Goal: Transaction & Acquisition: Subscribe to service/newsletter

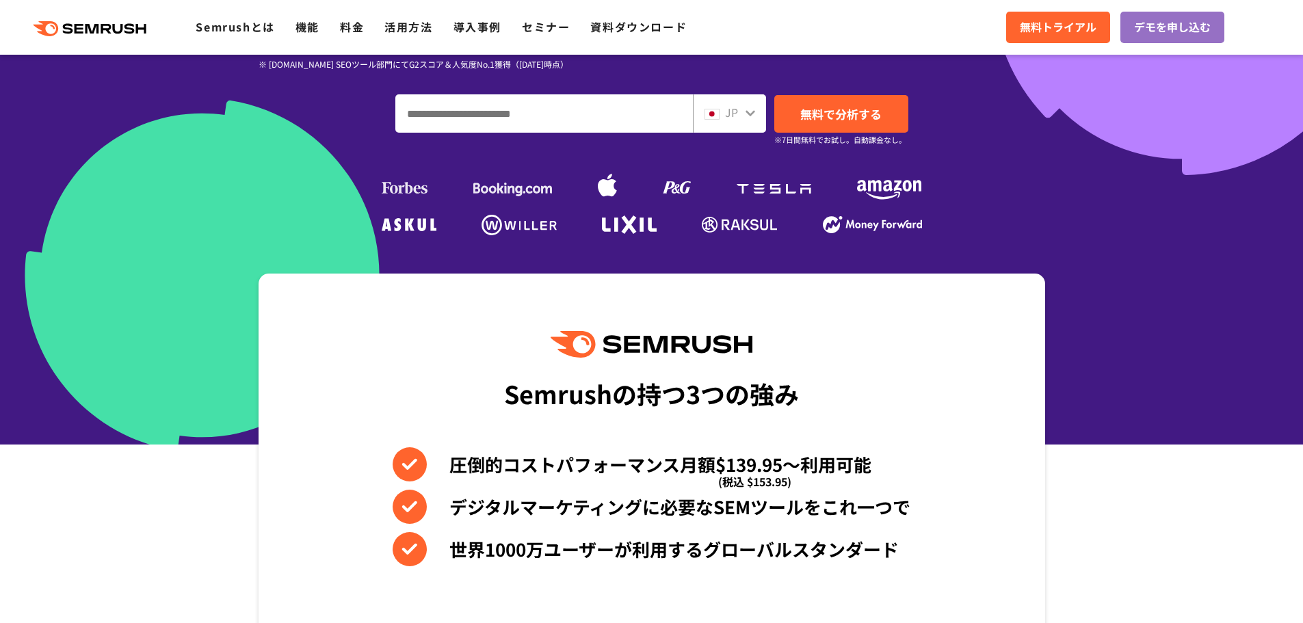
scroll to position [342, 0]
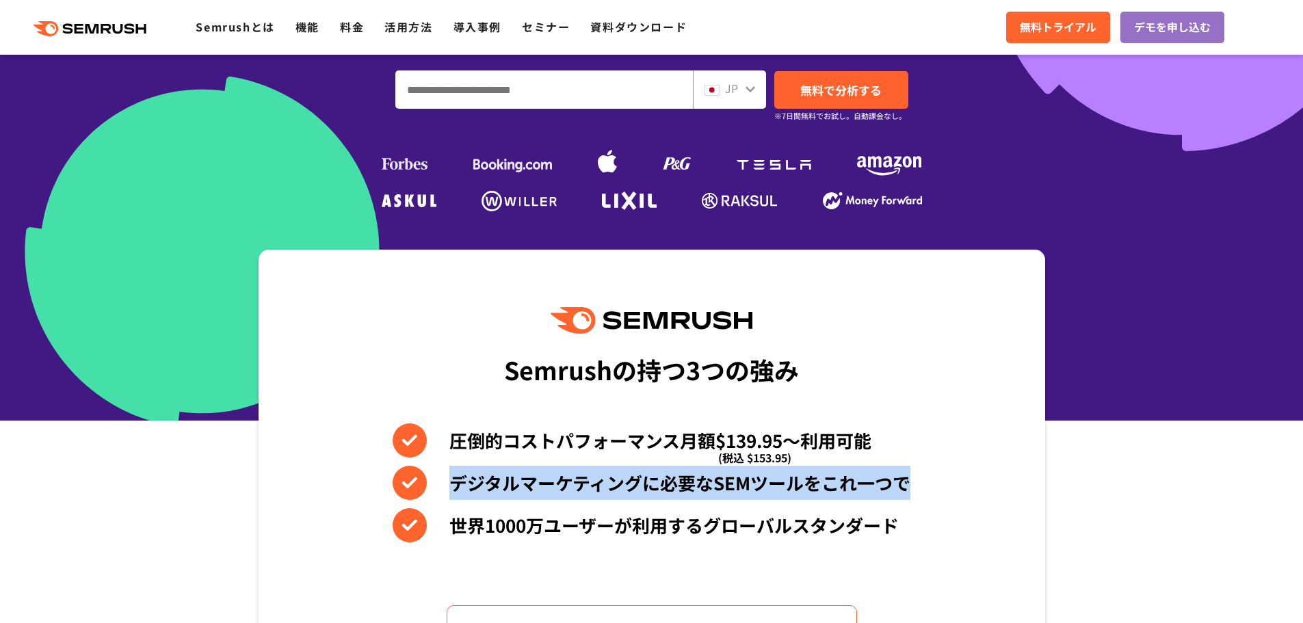
drag, startPoint x: 504, startPoint y: 393, endPoint x: 912, endPoint y: 382, distance: 408.5
click at [912, 382] on div "Semrushの持つ3つの強み 圧倒的コストパフォーマンス月額$139.95〜利用可能 (税込 $153.95) デジタルマーケティングに必要なSEMツールを…" at bounding box center [652, 482] width 787 height 464
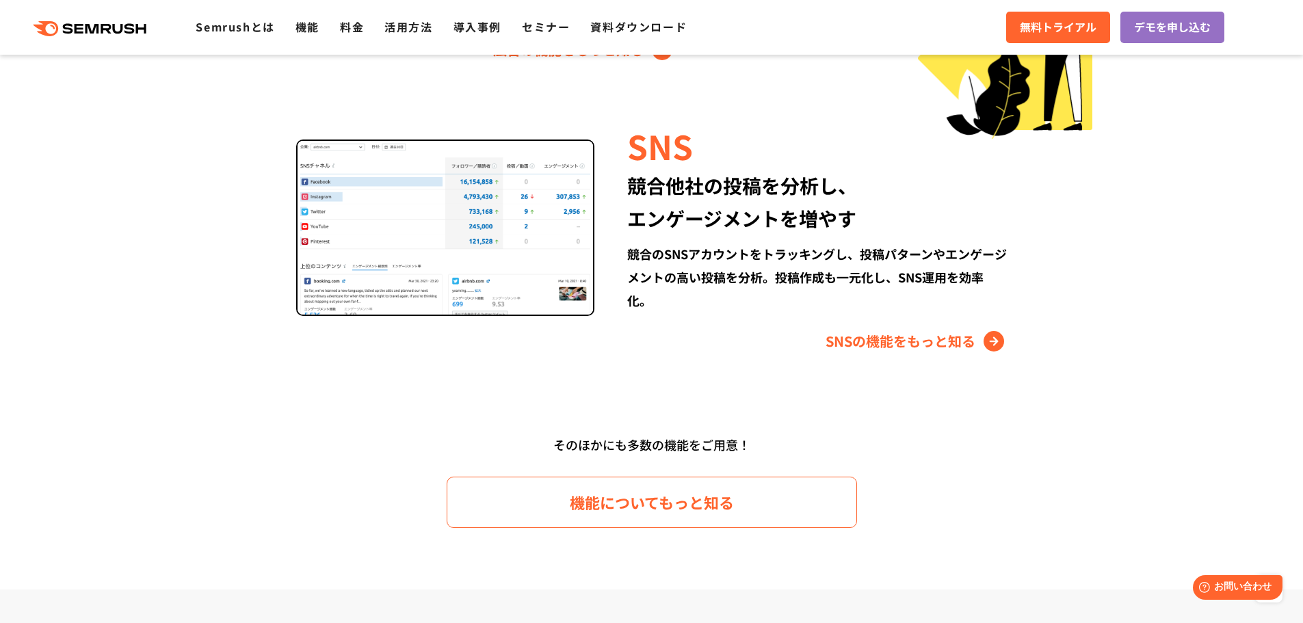
scroll to position [1641, 0]
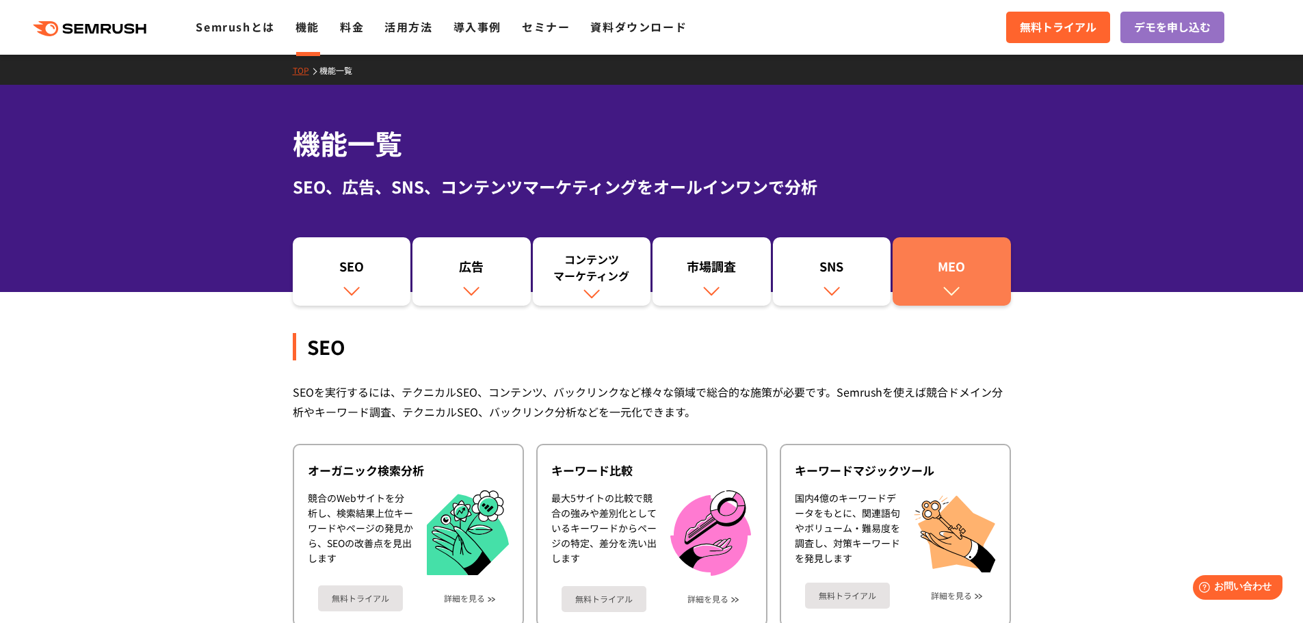
click at [920, 237] on link "MEO" at bounding box center [952, 271] width 118 height 68
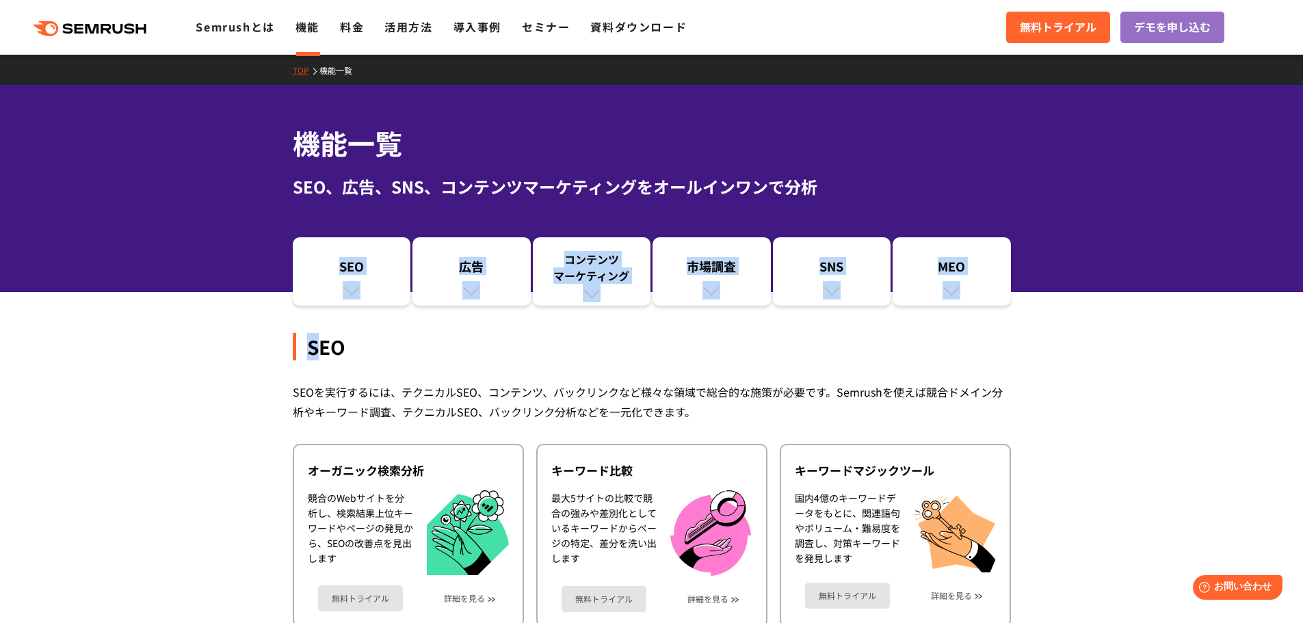
drag, startPoint x: 299, startPoint y: 234, endPoint x: 403, endPoint y: 359, distance: 162.7
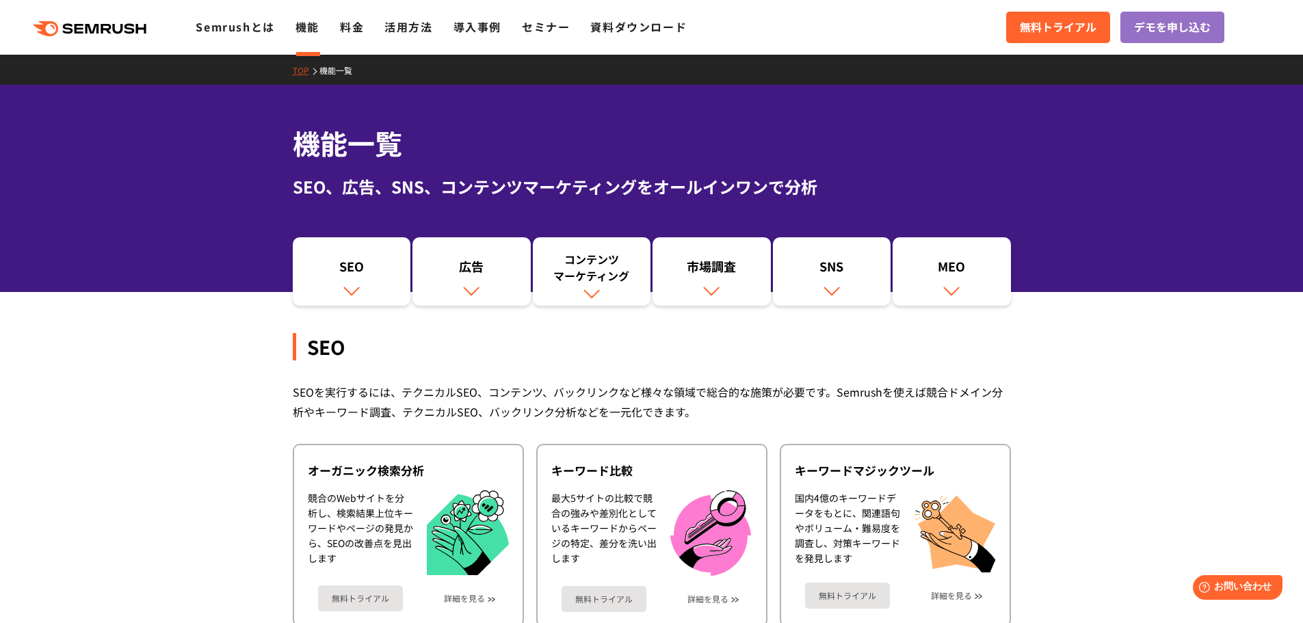
click at [344, 258] on div "SEO" at bounding box center [352, 269] width 105 height 23
drag, startPoint x: 763, startPoint y: 55, endPoint x: 745, endPoint y: 82, distance: 32.3
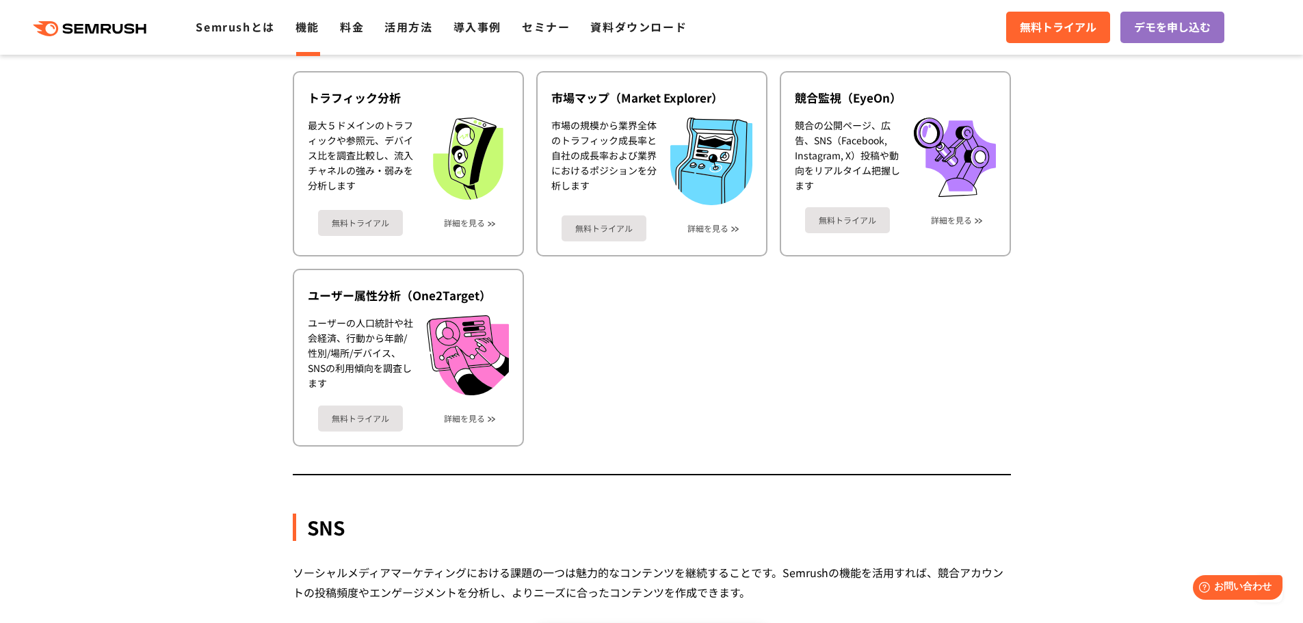
drag, startPoint x: 754, startPoint y: 116, endPoint x: 761, endPoint y: 114, distance: 7.1
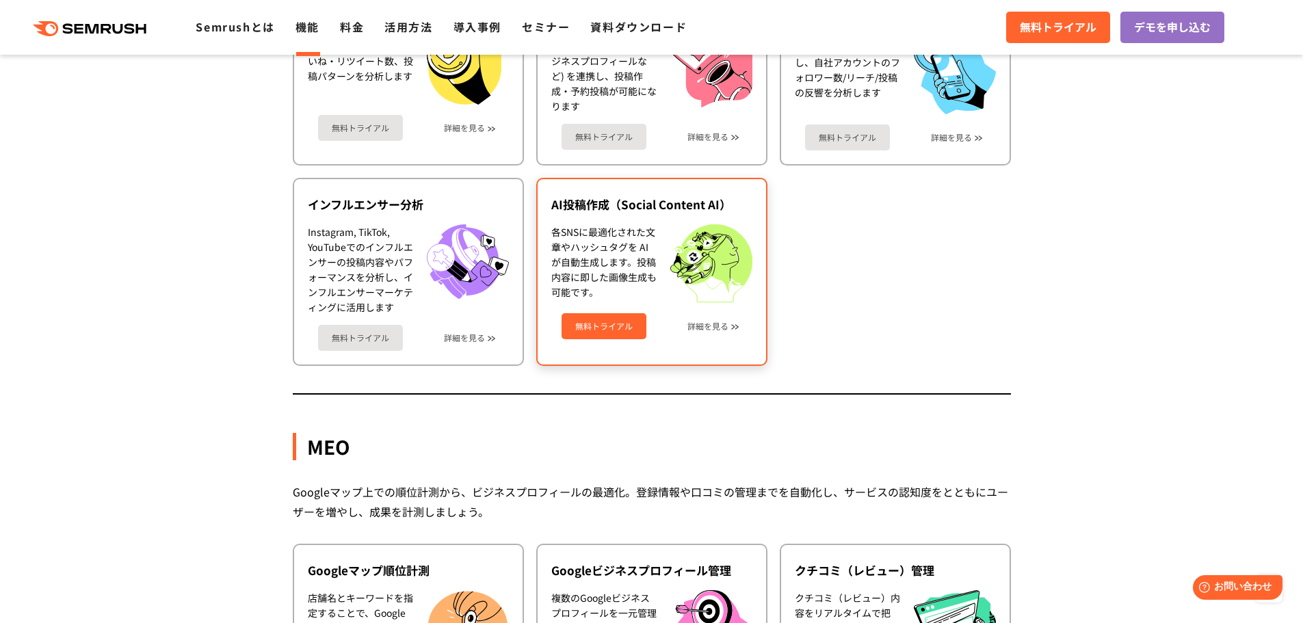
scroll to position [2416, 0]
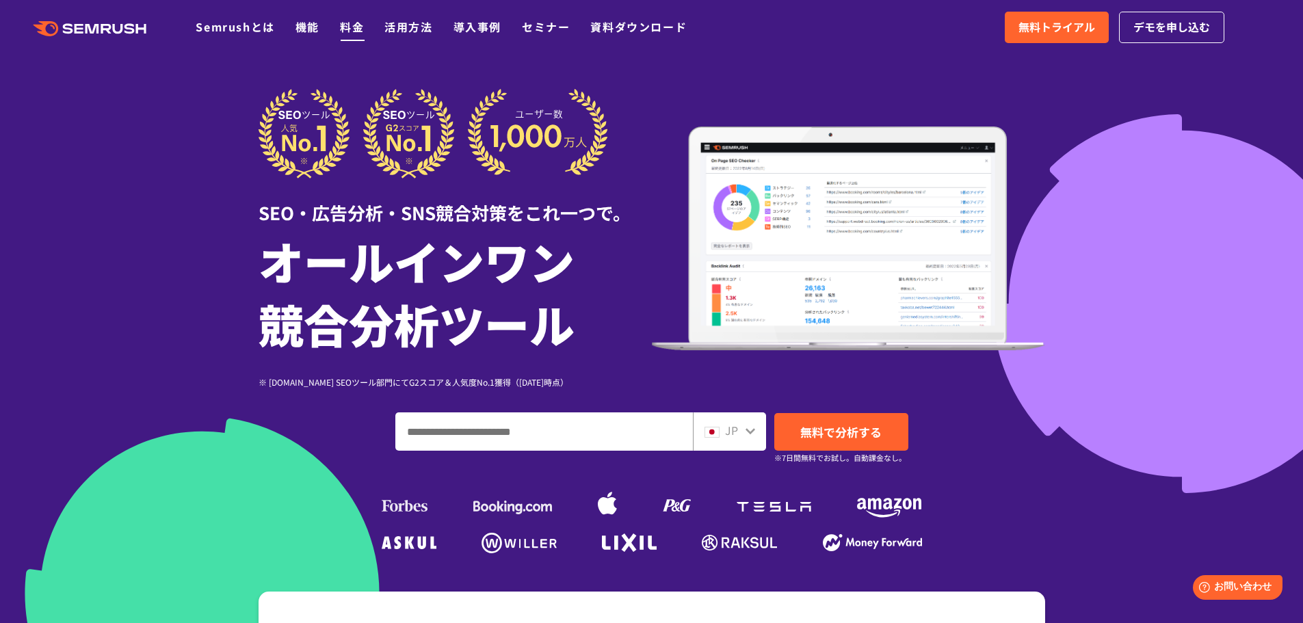
click at [340, 23] on link "料金" at bounding box center [352, 26] width 24 height 16
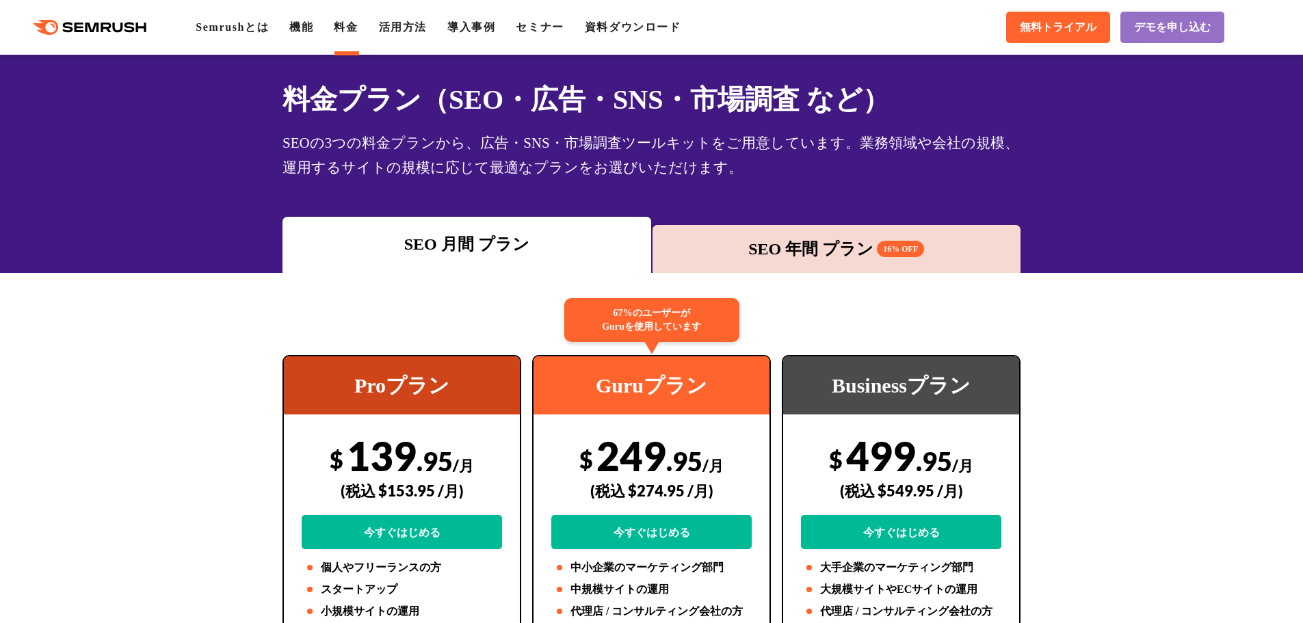
scroll to position [68, 0]
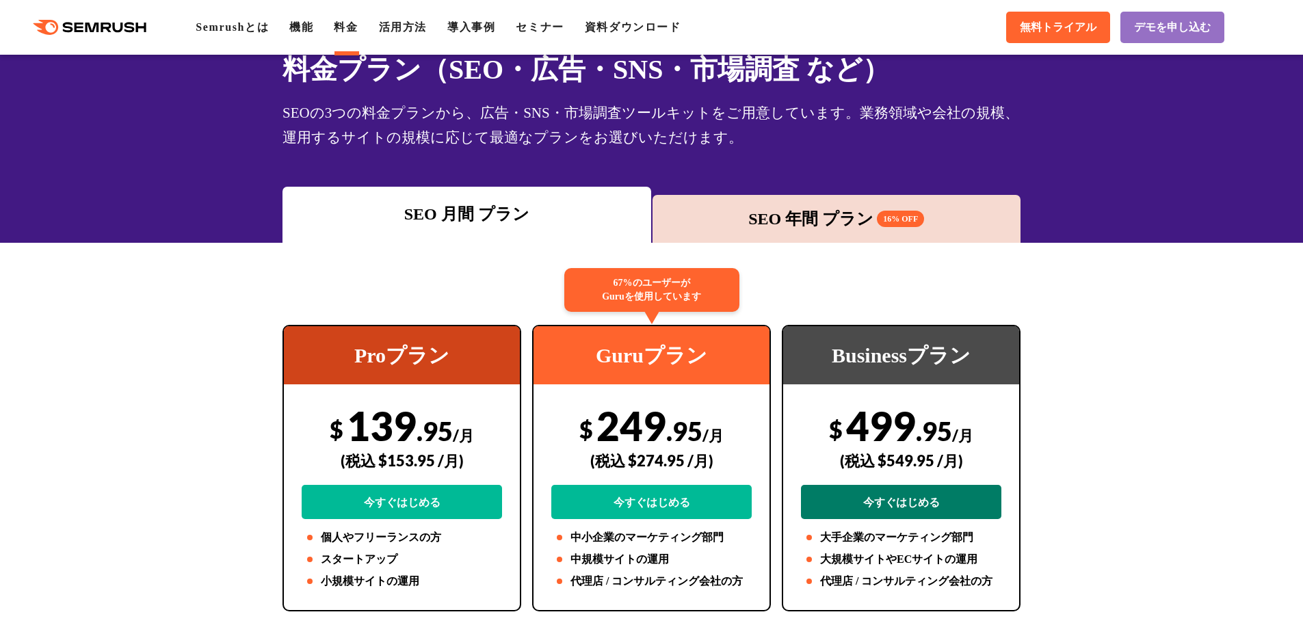
click at [886, 485] on link "今すぐはじめる" at bounding box center [901, 502] width 200 height 34
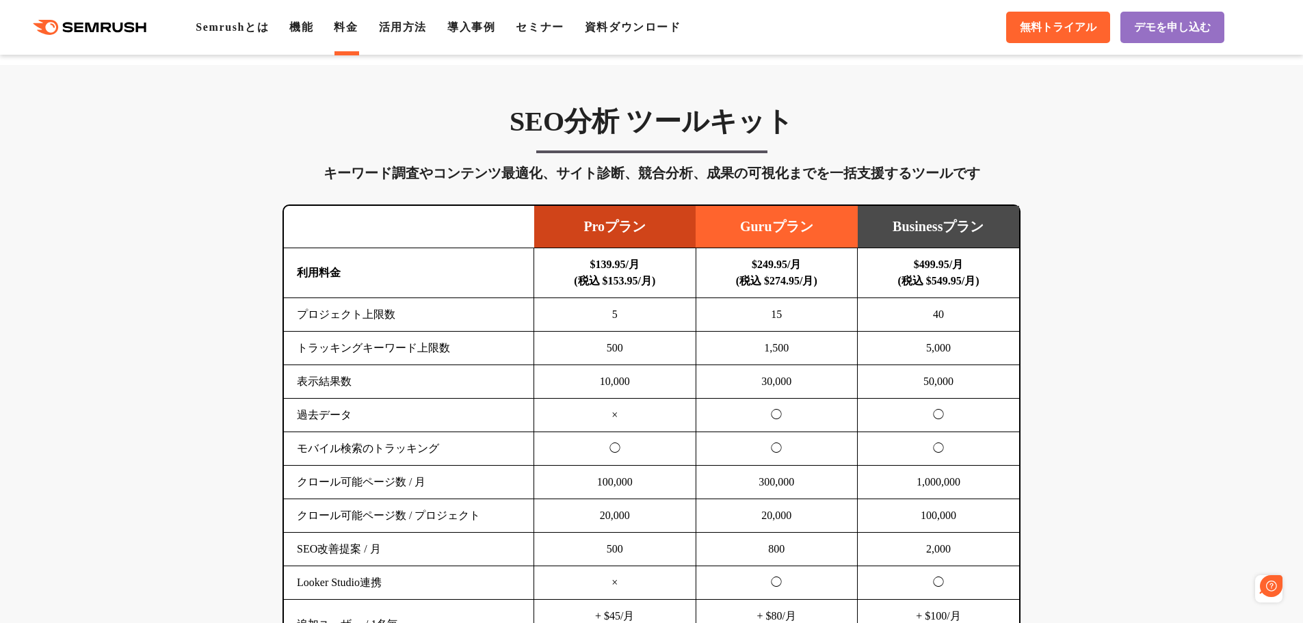
scroll to position [0, 0]
drag, startPoint x: 920, startPoint y: 487, endPoint x: 979, endPoint y: 503, distance: 61.1
click at [979, 600] on td "+ $100/月 (税込 $110/月)" at bounding box center [939, 625] width 162 height 50
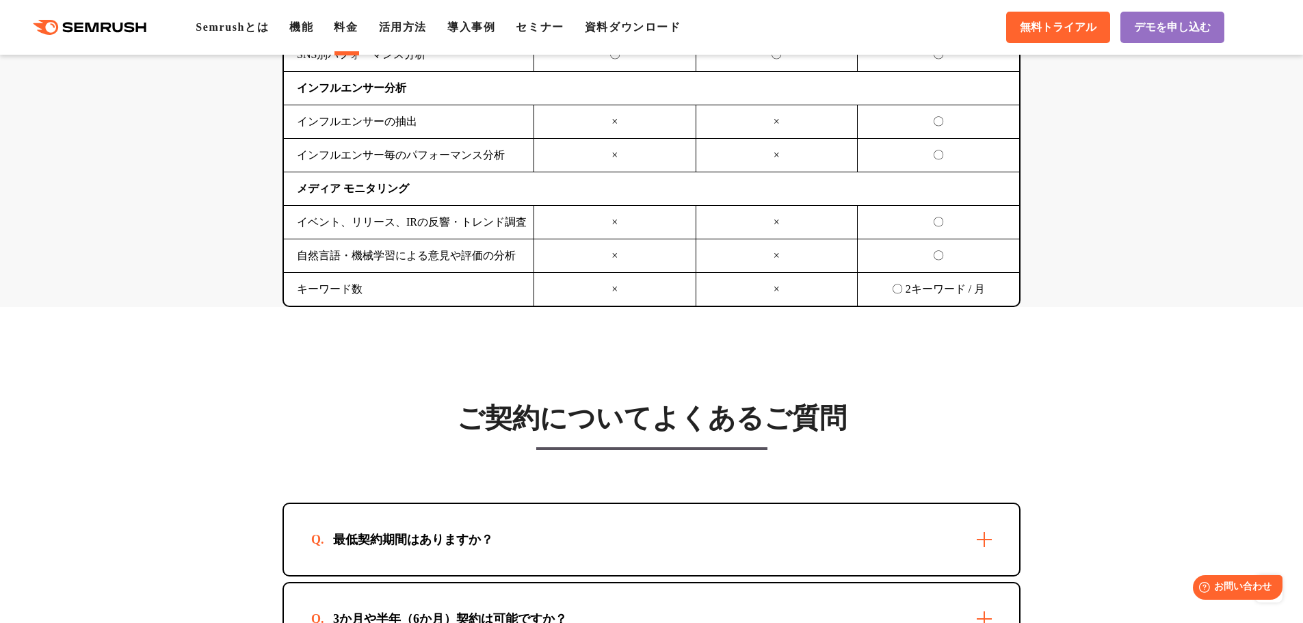
scroll to position [3625, 0]
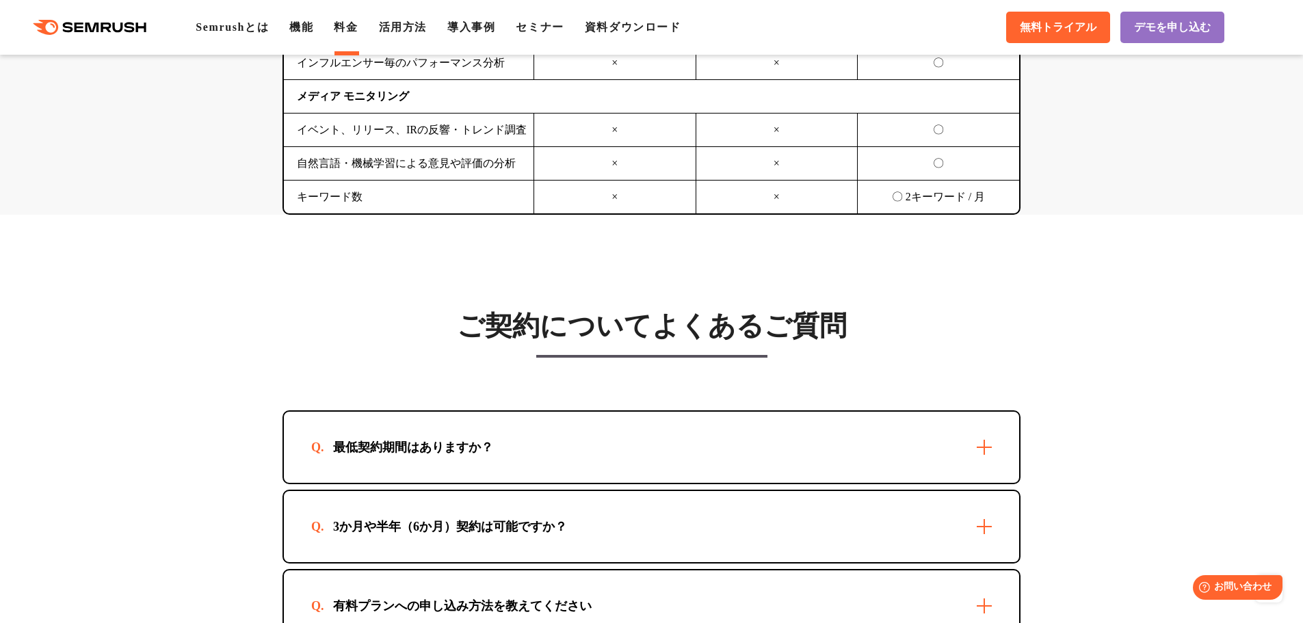
click at [994, 412] on div "最低契約期間はありますか？" at bounding box center [651, 447] width 735 height 71
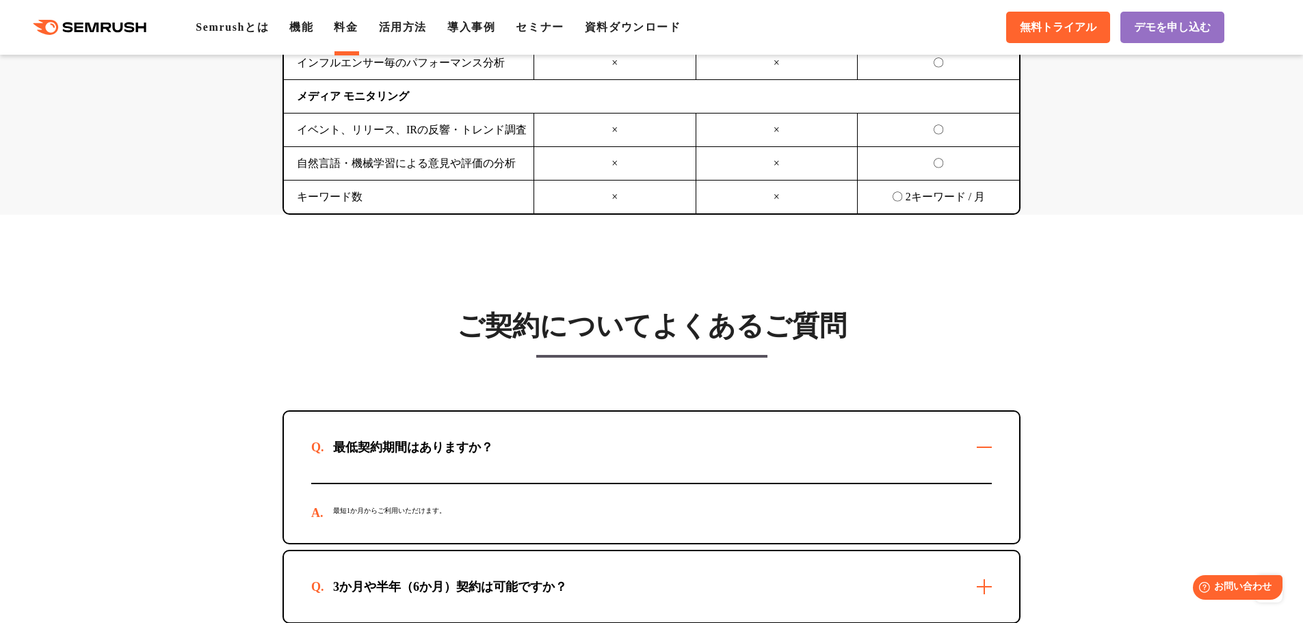
click at [988, 551] on div "3か月や半年（6か月）契約は可能ですか？" at bounding box center [651, 586] width 735 height 71
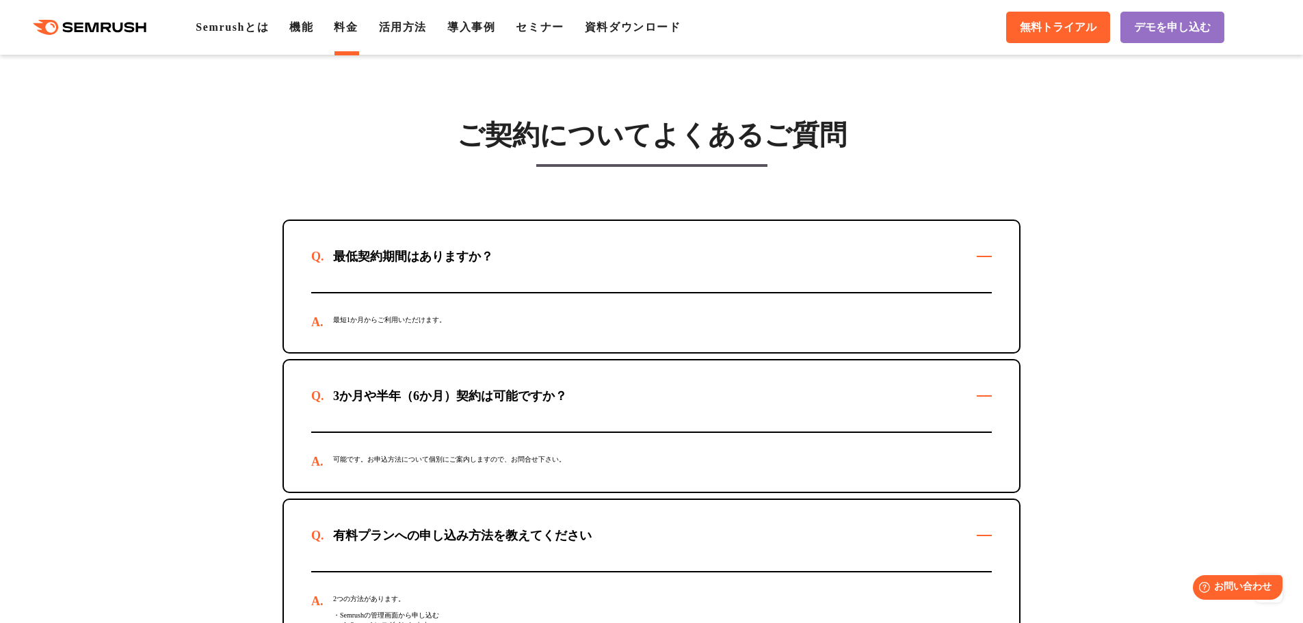
scroll to position [3898, 0]
